Goal: Obtain resource: Obtain resource

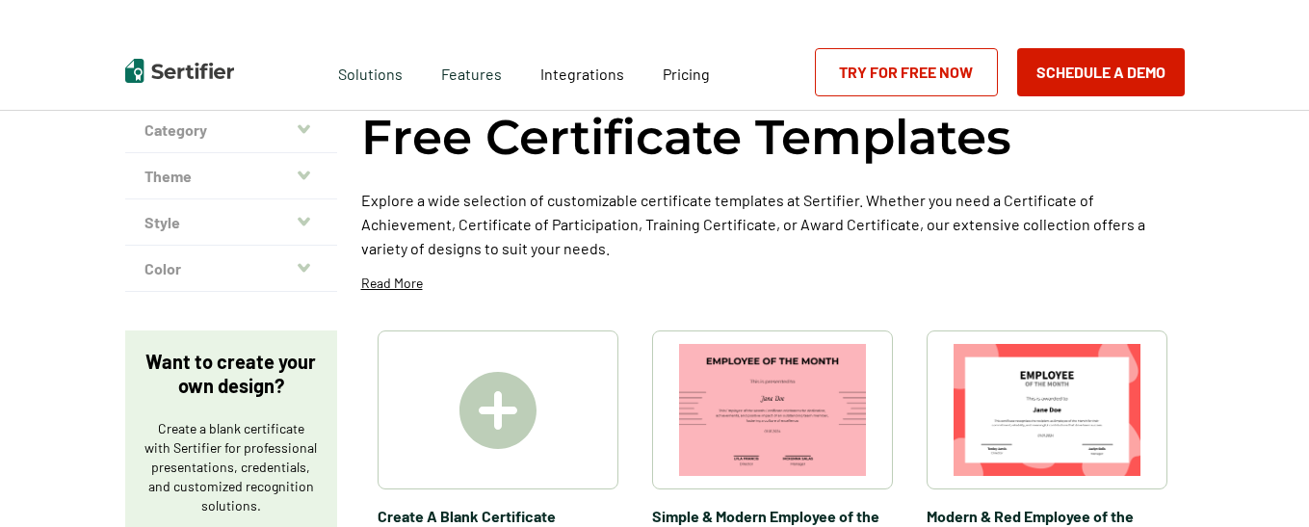
scroll to position [193, 0]
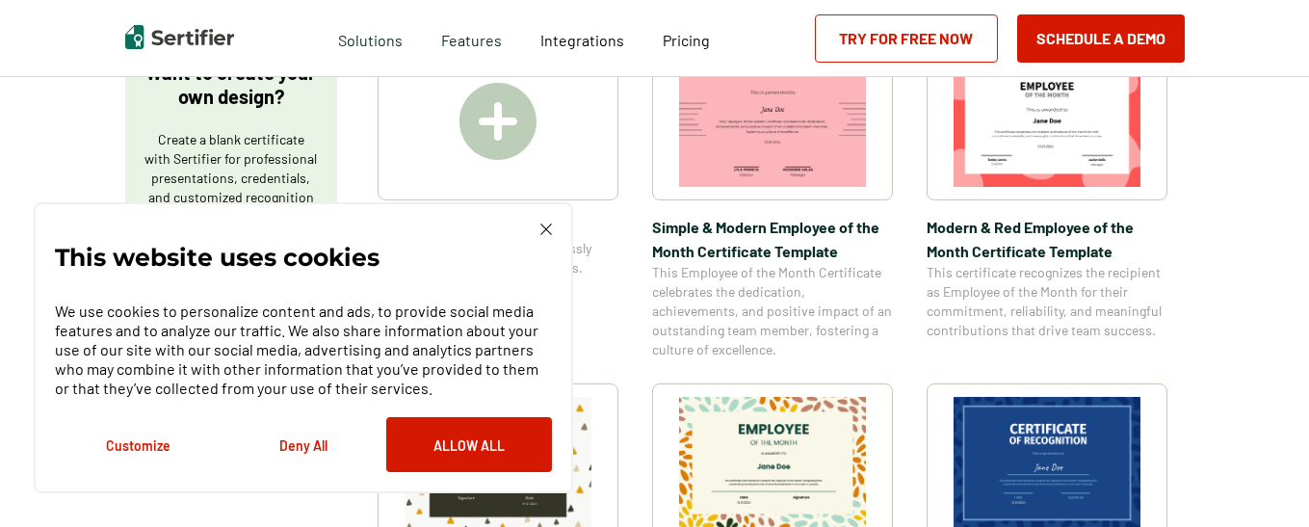
scroll to position [482, 0]
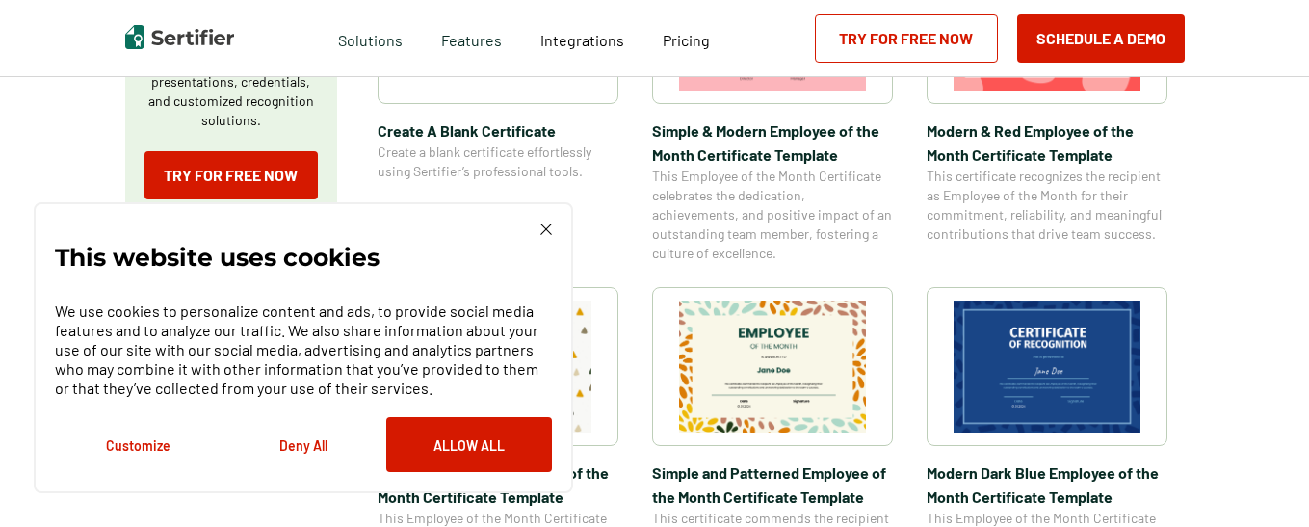
click at [547, 224] on img at bounding box center [546, 229] width 12 height 12
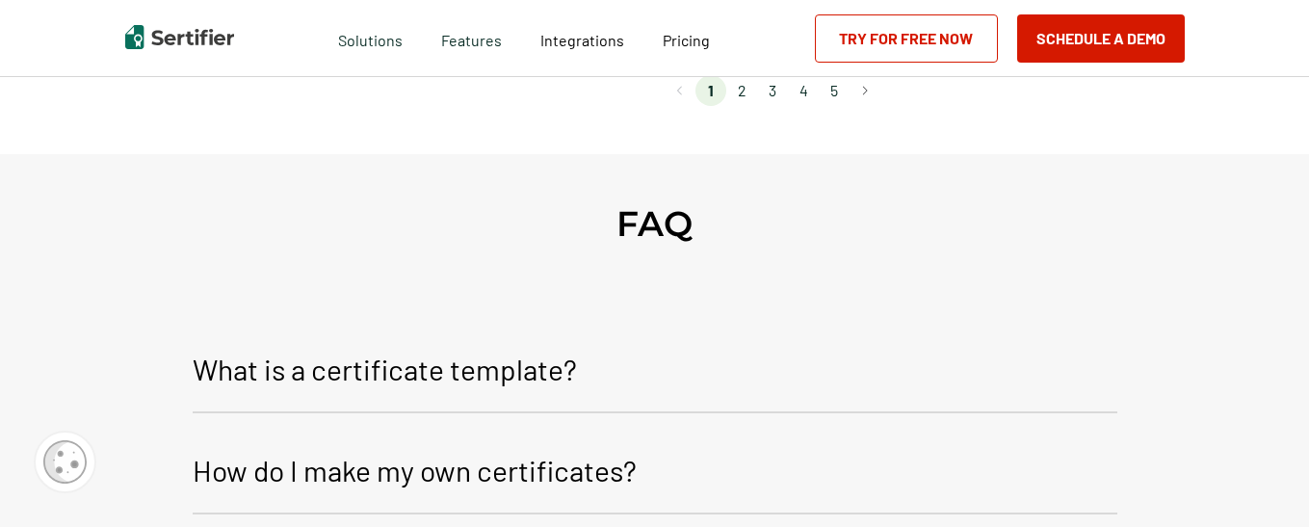
scroll to position [1830, 0]
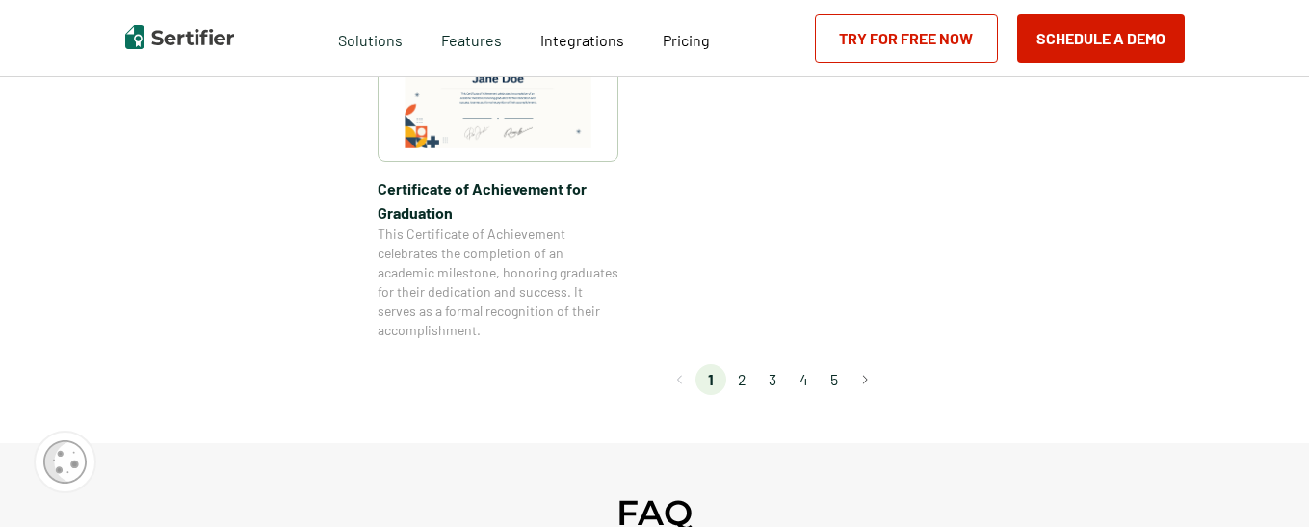
click at [749, 378] on li "2" at bounding box center [741, 379] width 31 height 31
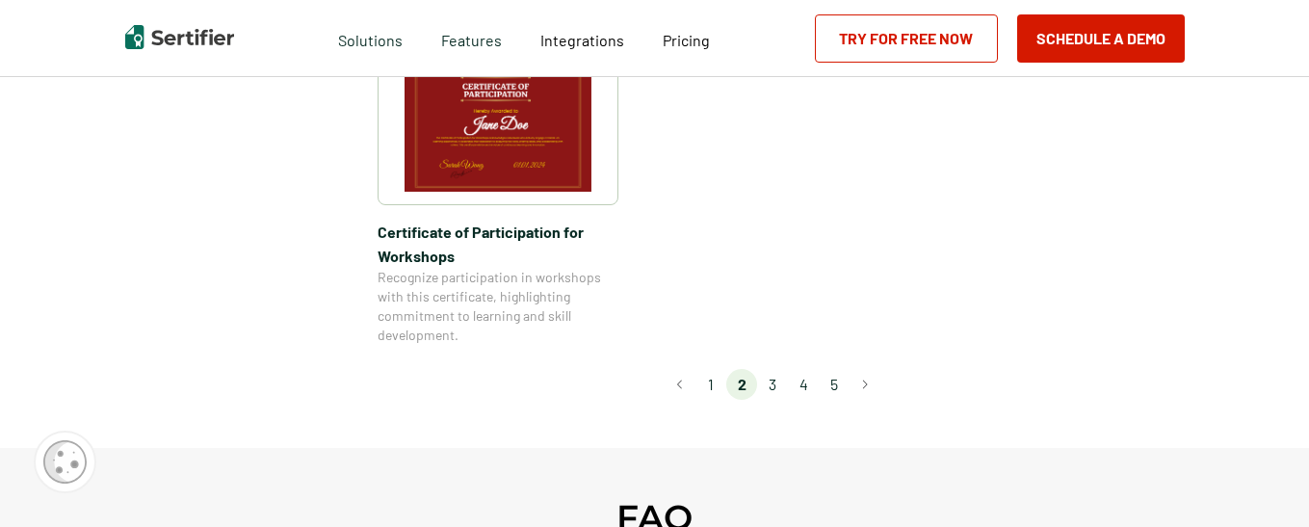
click at [782, 369] on li "3" at bounding box center [772, 384] width 31 height 31
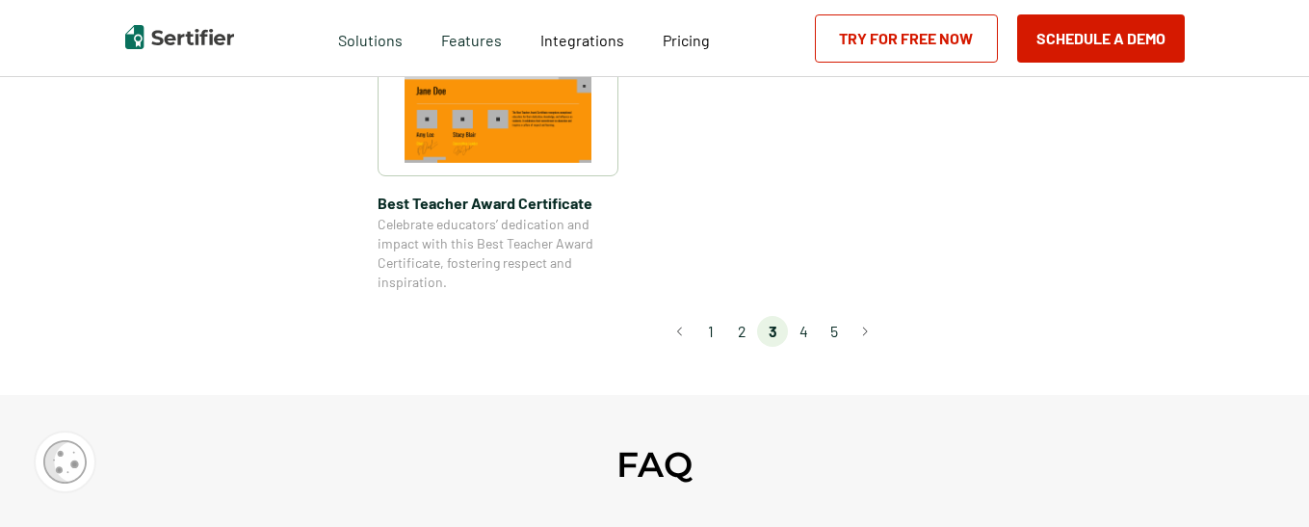
scroll to position [1733, 0]
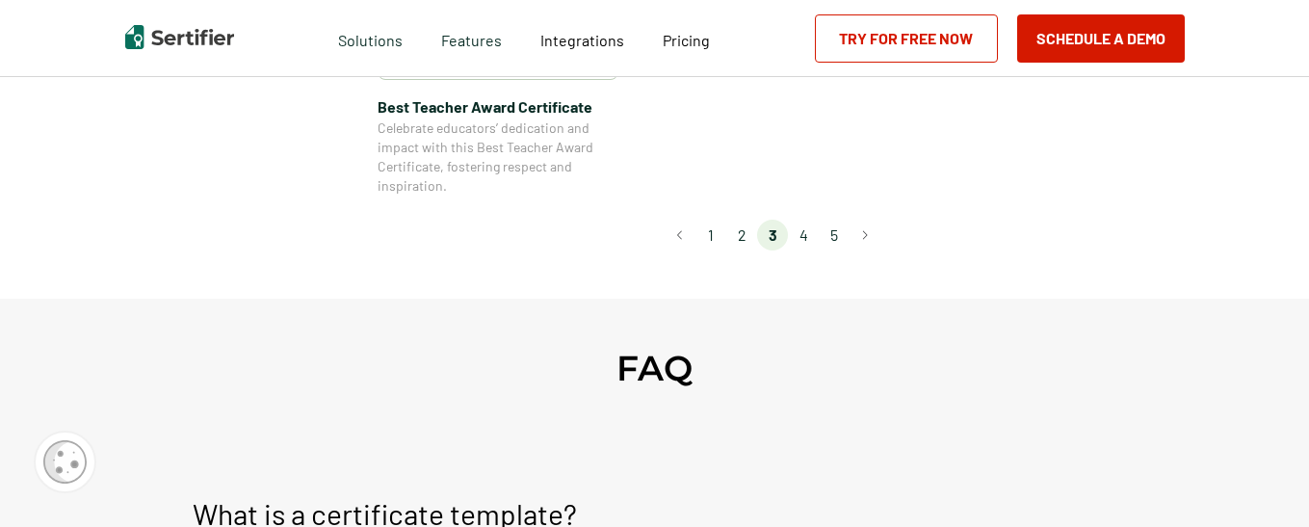
click at [809, 235] on li "4" at bounding box center [803, 235] width 31 height 31
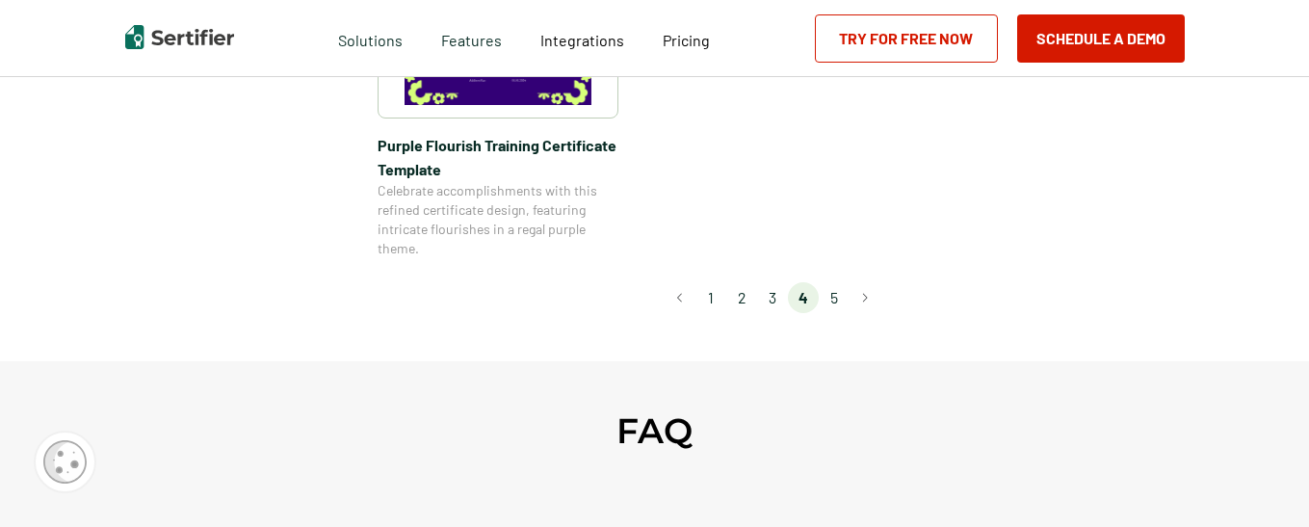
click at [842, 302] on li "5" at bounding box center [834, 297] width 31 height 31
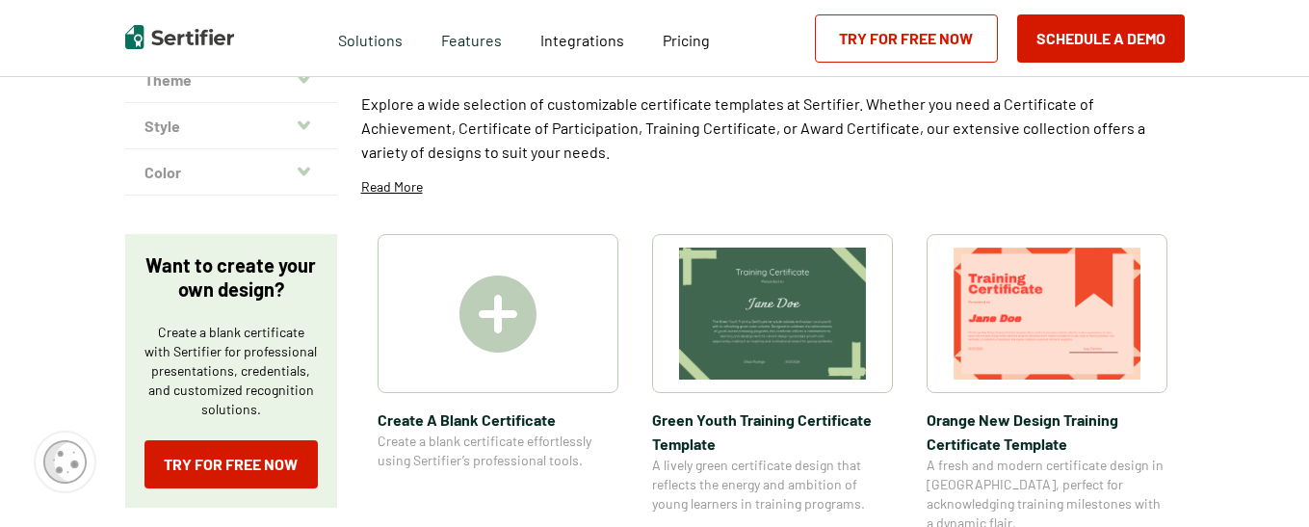
scroll to position [482, 0]
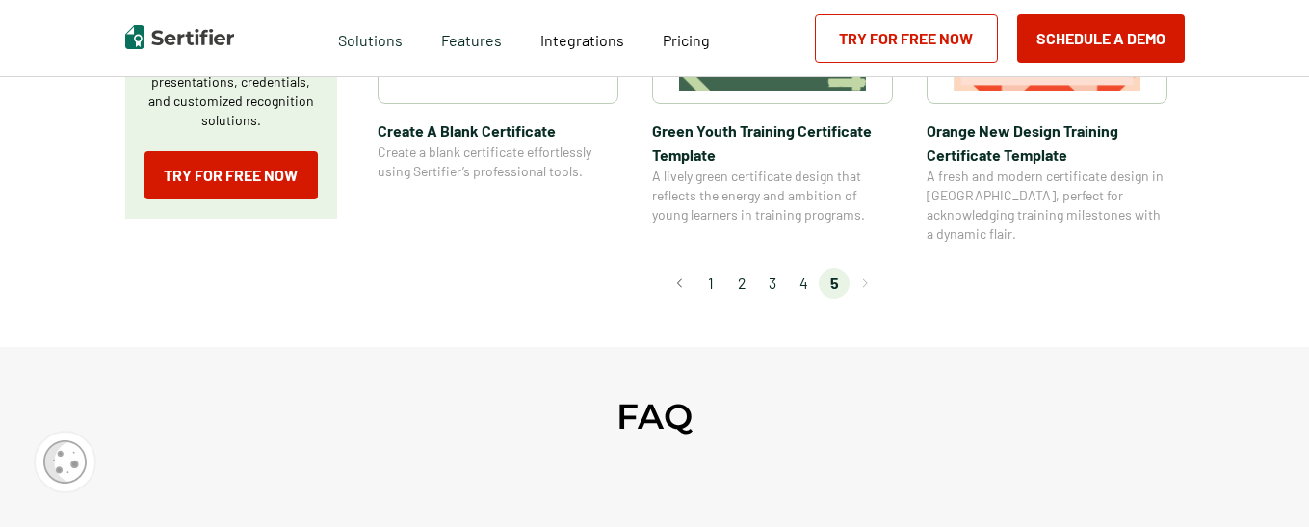
click at [716, 268] on li "1" at bounding box center [710, 283] width 31 height 31
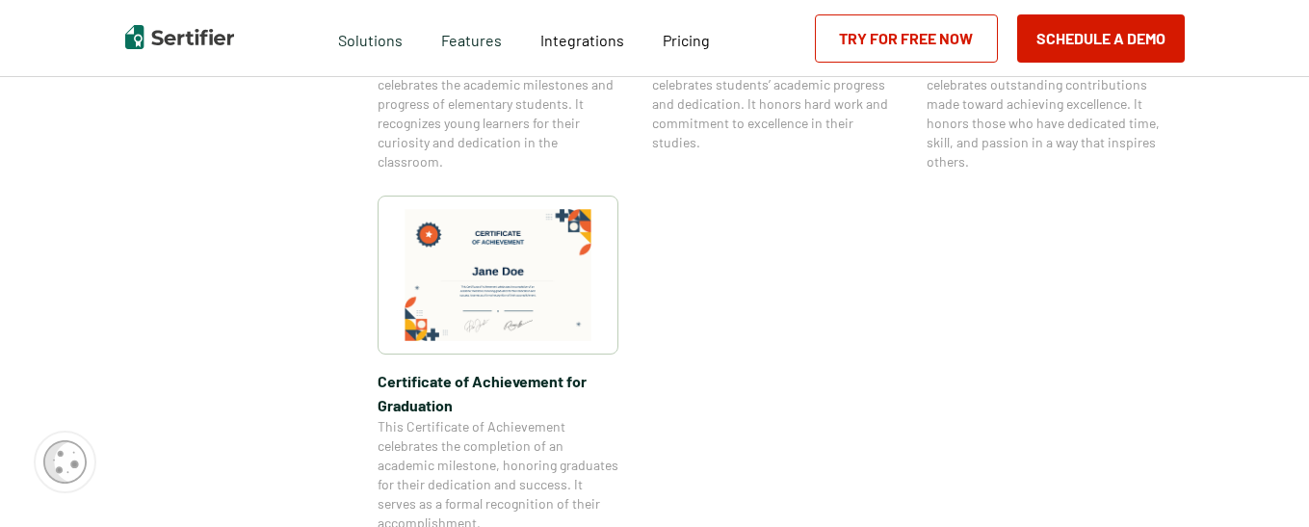
scroll to position [1830, 0]
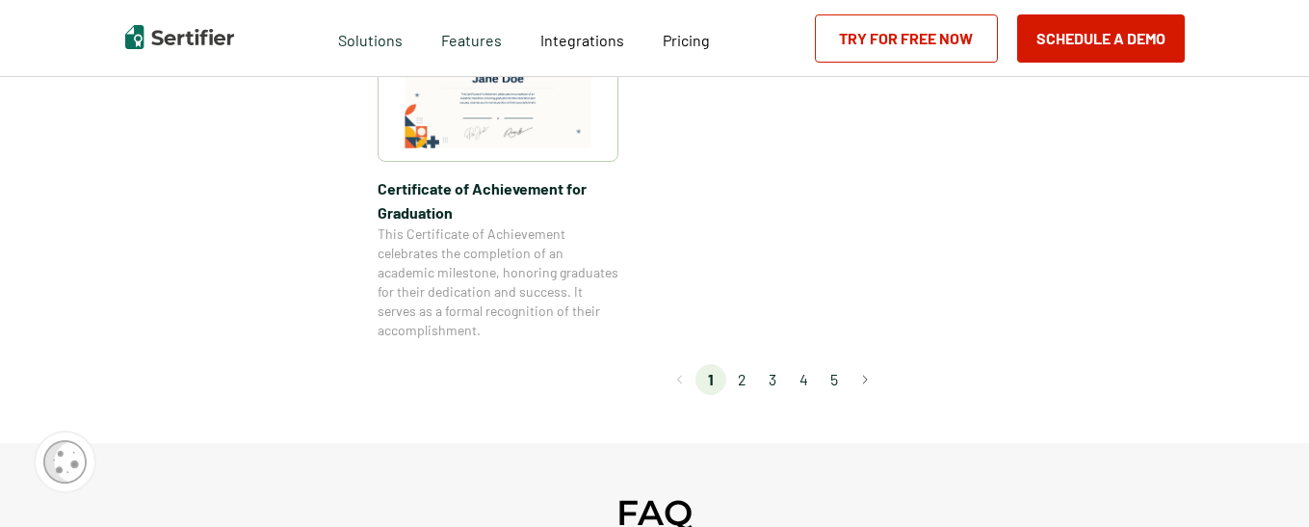
click at [743, 379] on li "2" at bounding box center [741, 379] width 31 height 31
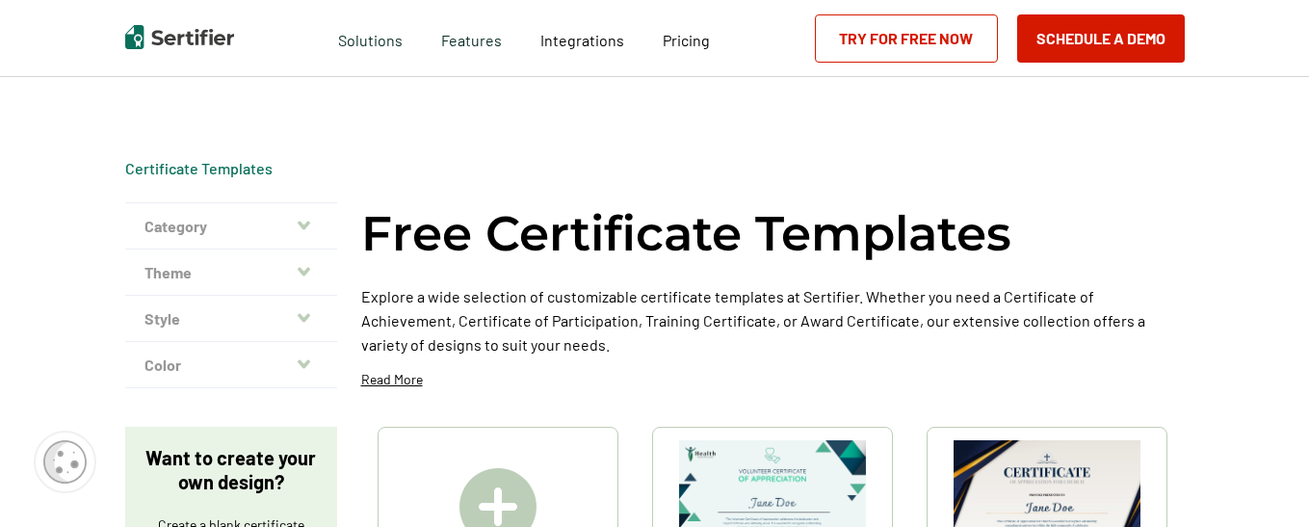
scroll to position [289, 0]
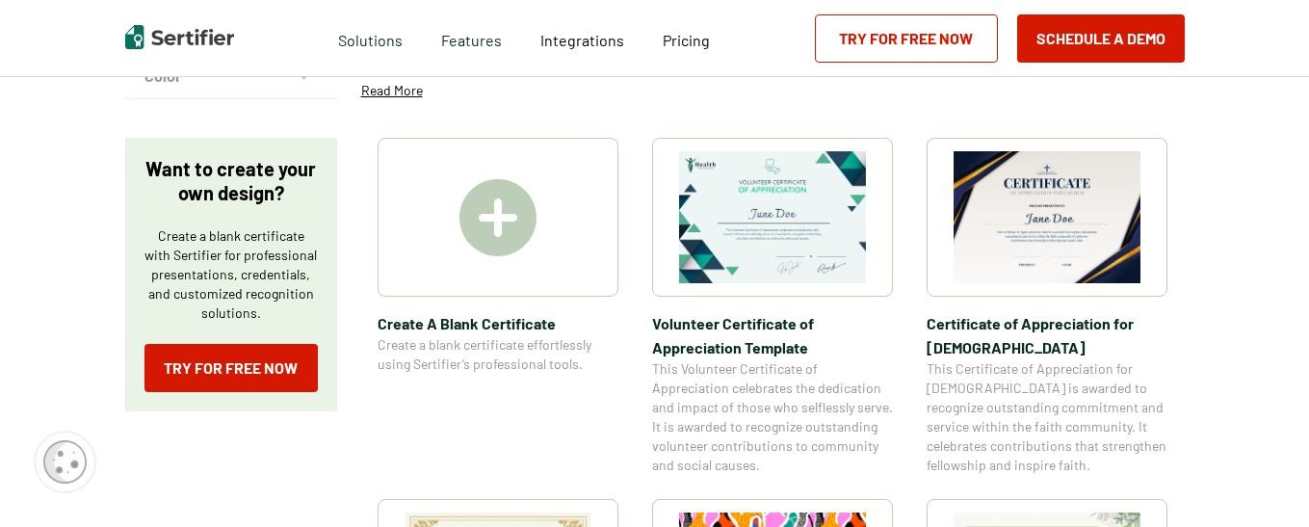
click at [1065, 230] on img at bounding box center [1046, 217] width 187 height 132
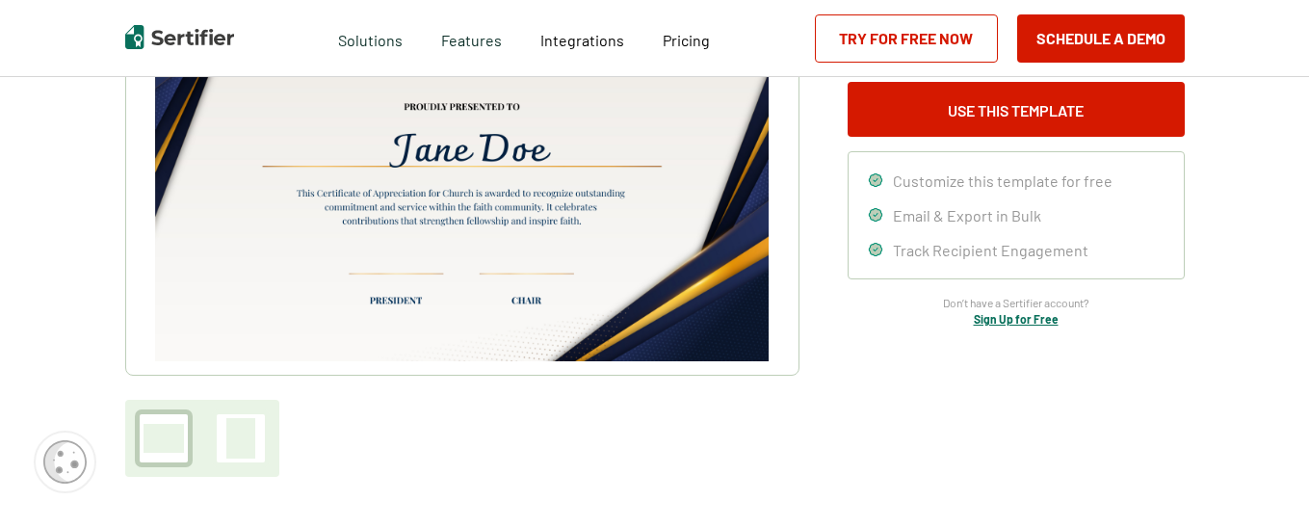
scroll to position [193, 0]
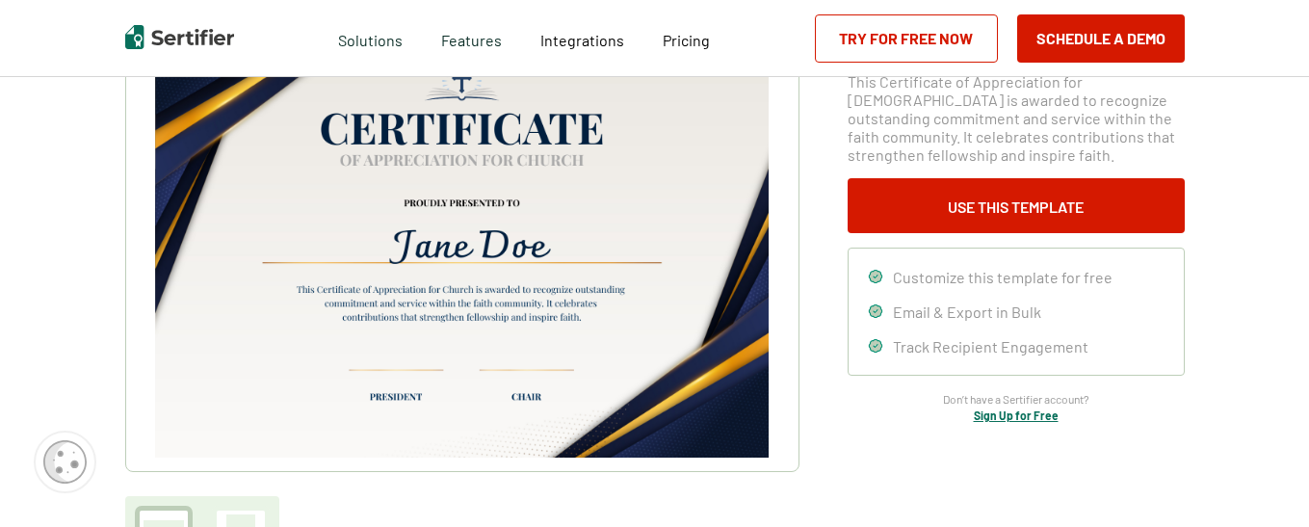
click at [479, 200] on img at bounding box center [461, 240] width 612 height 433
click at [499, 259] on img at bounding box center [461, 240] width 612 height 433
click at [426, 337] on img at bounding box center [461, 240] width 612 height 433
click at [484, 326] on img at bounding box center [461, 240] width 612 height 433
click at [505, 293] on img at bounding box center [461, 240] width 612 height 433
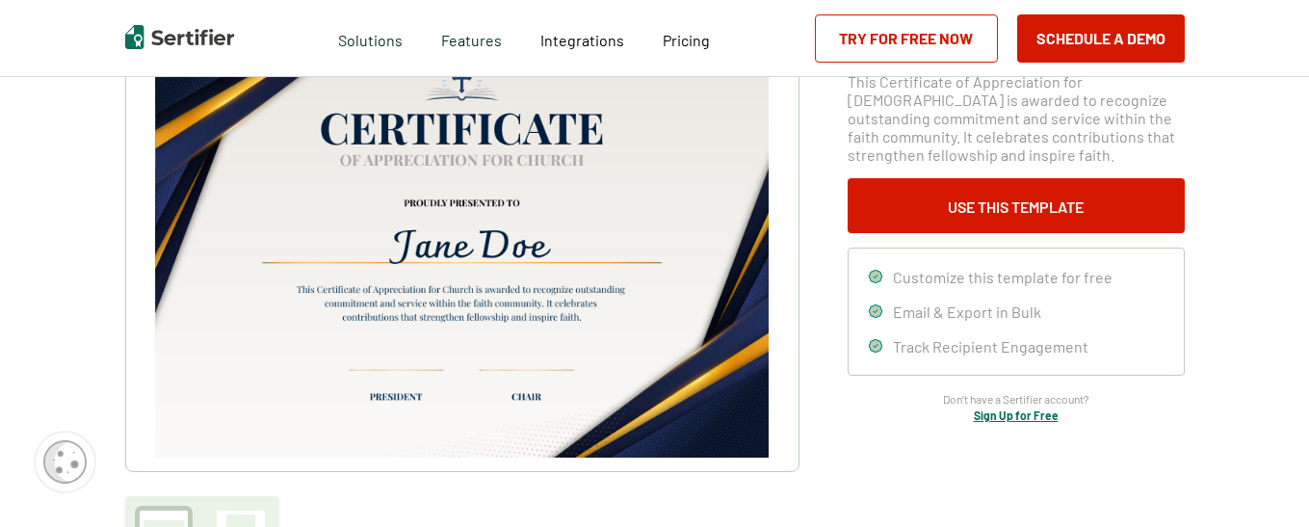
click at [534, 273] on img at bounding box center [461, 240] width 612 height 433
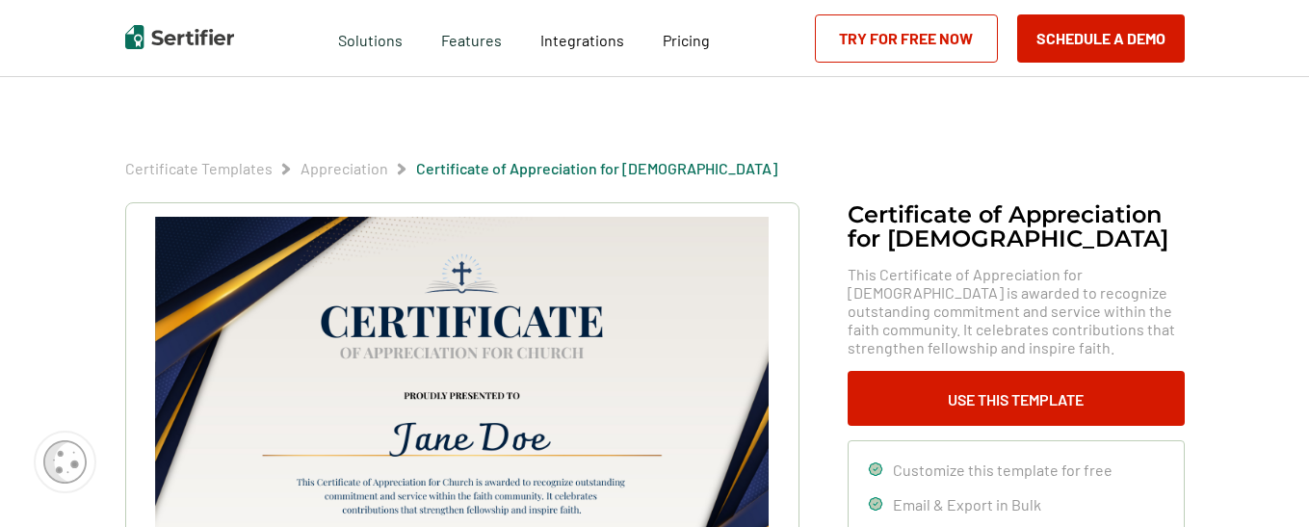
scroll to position [96, 0]
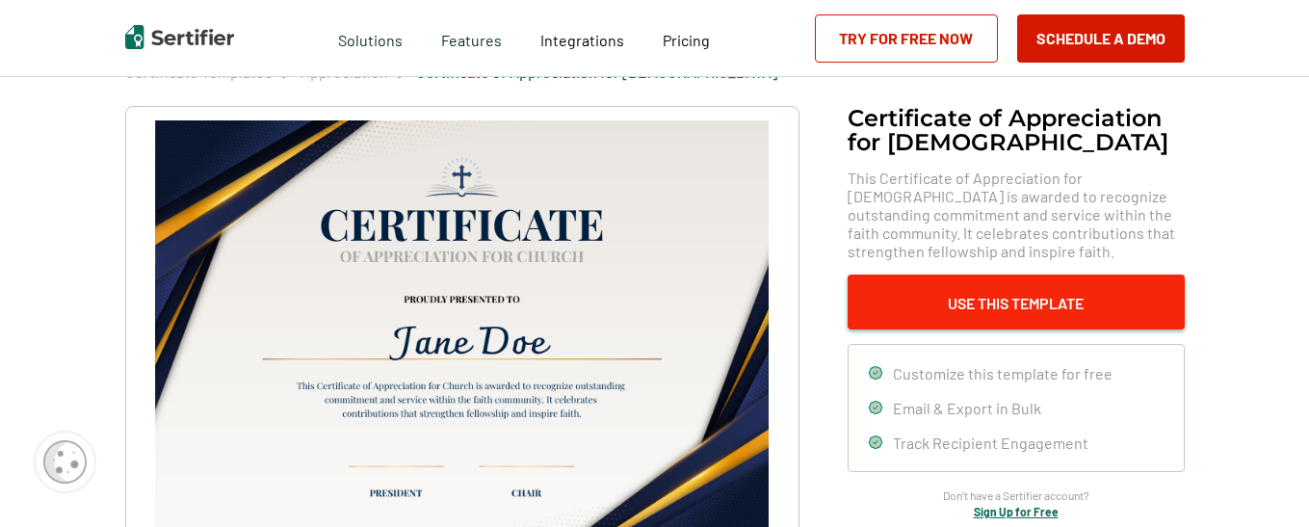
click at [1035, 299] on button "Use This Template" at bounding box center [1015, 301] width 337 height 55
